Goal: Check status

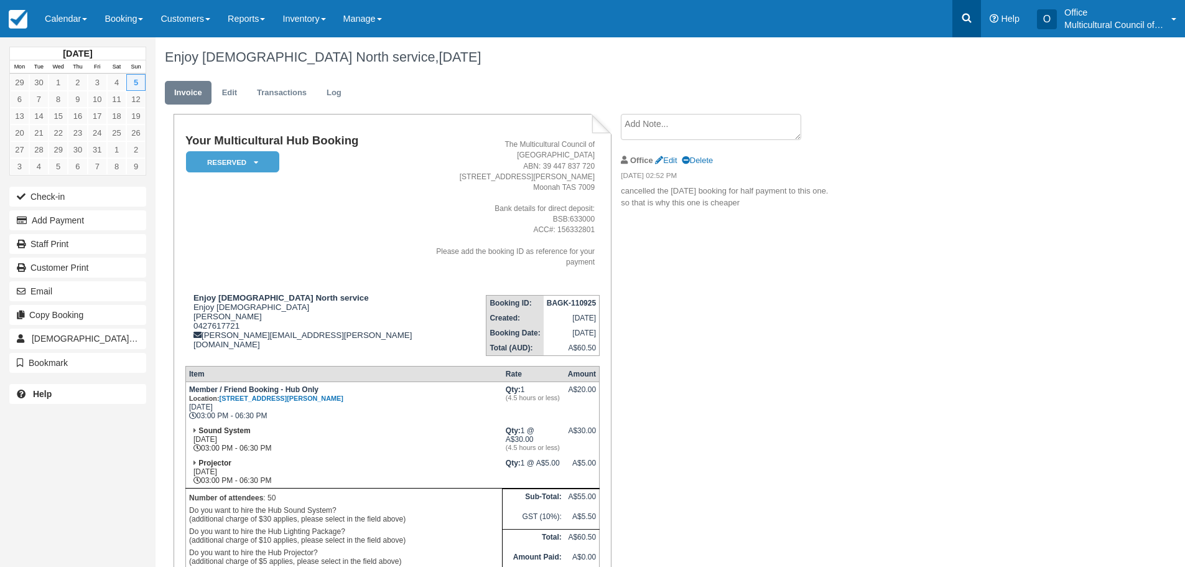
click at [969, 12] on icon at bounding box center [966, 18] width 12 height 12
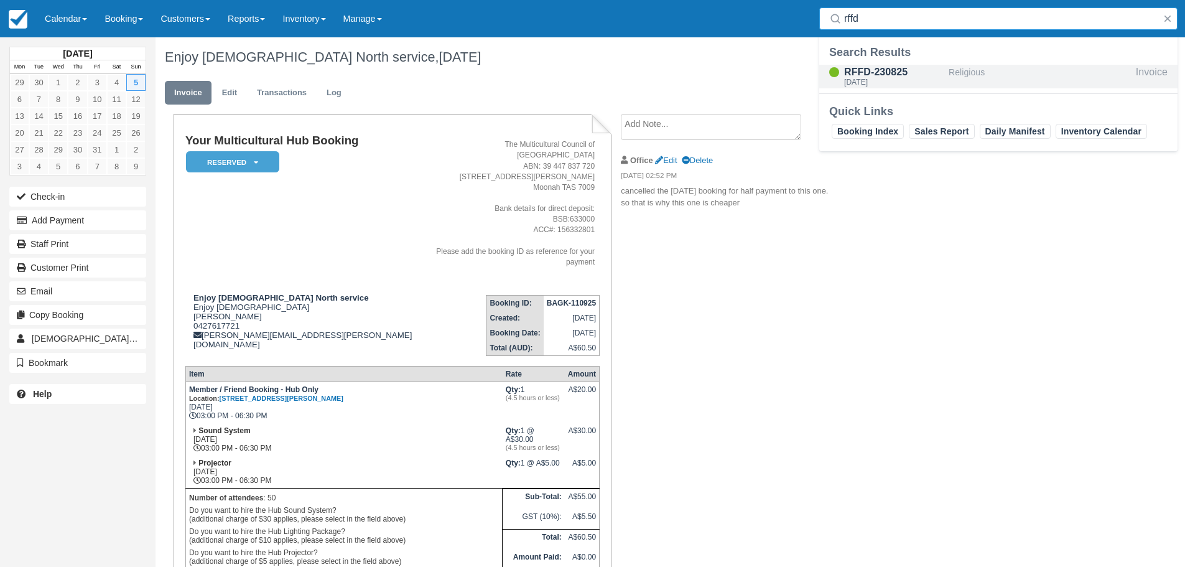
type input "rffd"
click at [922, 76] on div "RFFD-230825" at bounding box center [894, 72] width 100 height 15
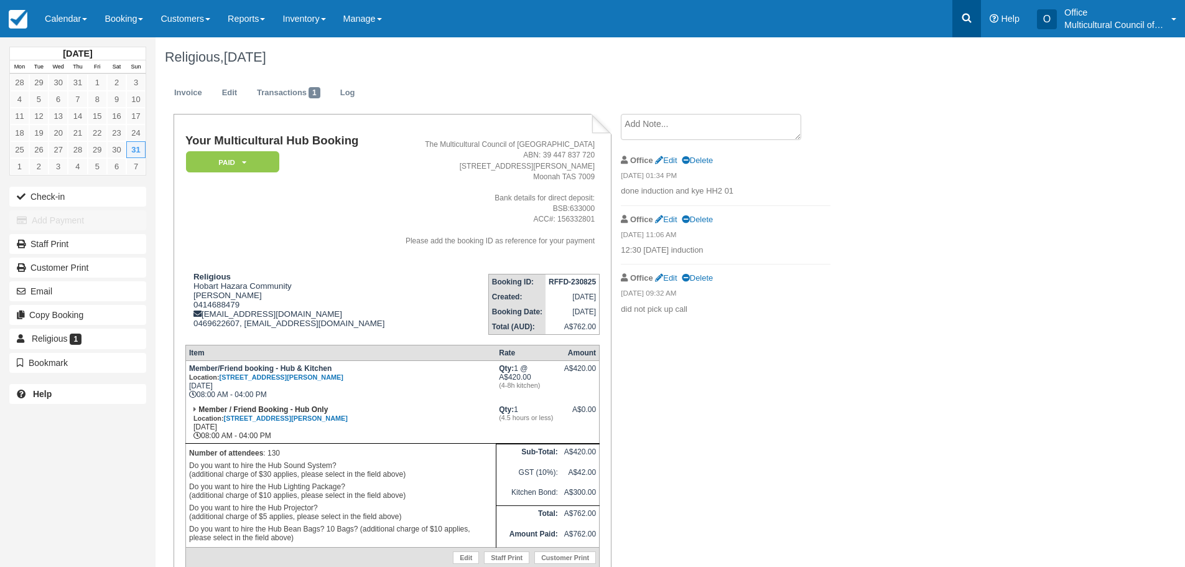
click at [961, 13] on icon at bounding box center [966, 18] width 12 height 12
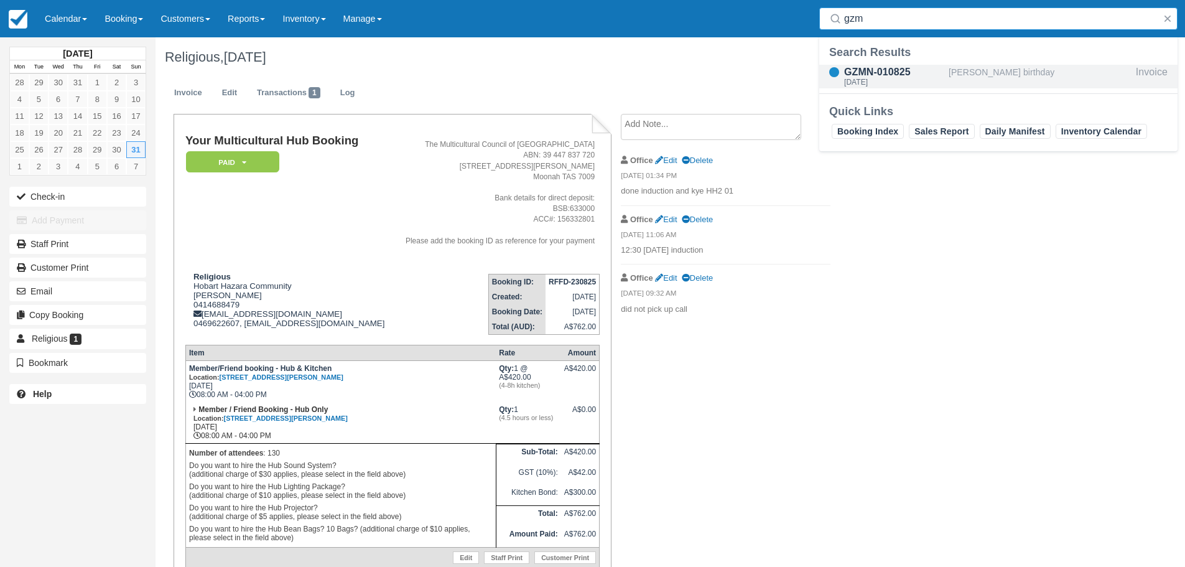
type input "gzm"
click at [899, 70] on div "GZMN-010825" at bounding box center [894, 72] width 100 height 15
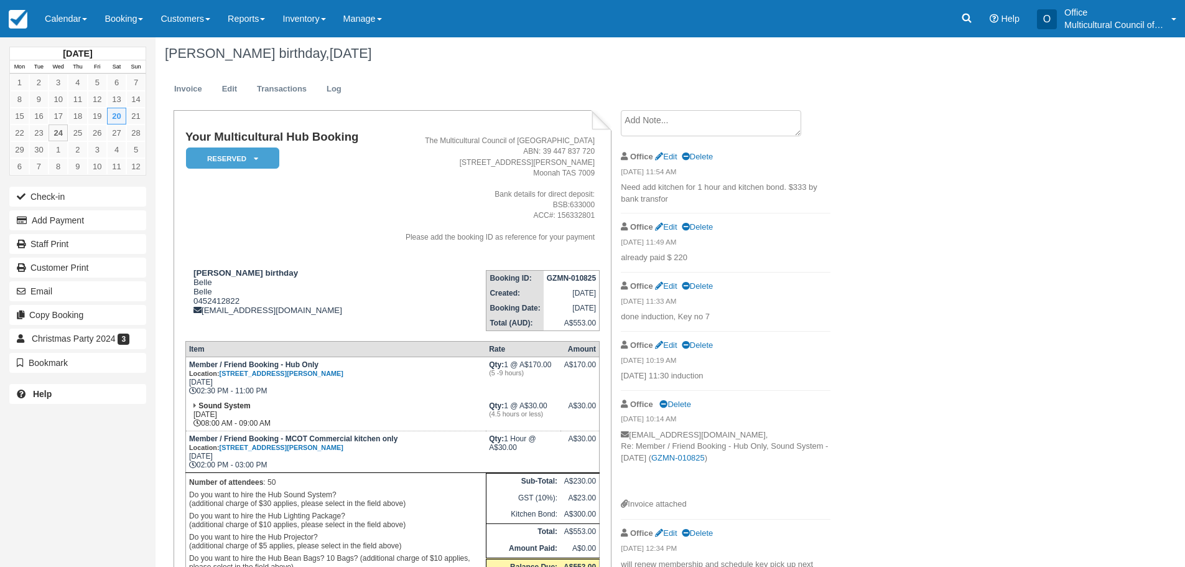
scroll to position [91, 0]
